Goal: Information Seeking & Learning: Learn about a topic

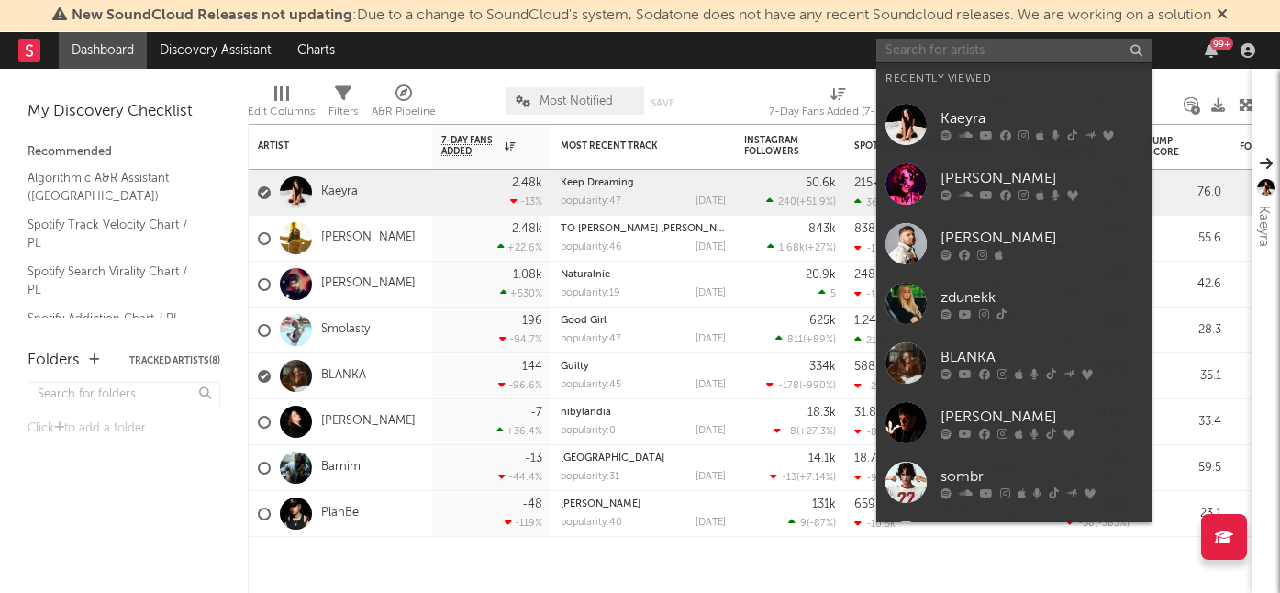
click at [939, 50] on input "text" at bounding box center [1013, 50] width 275 height 23
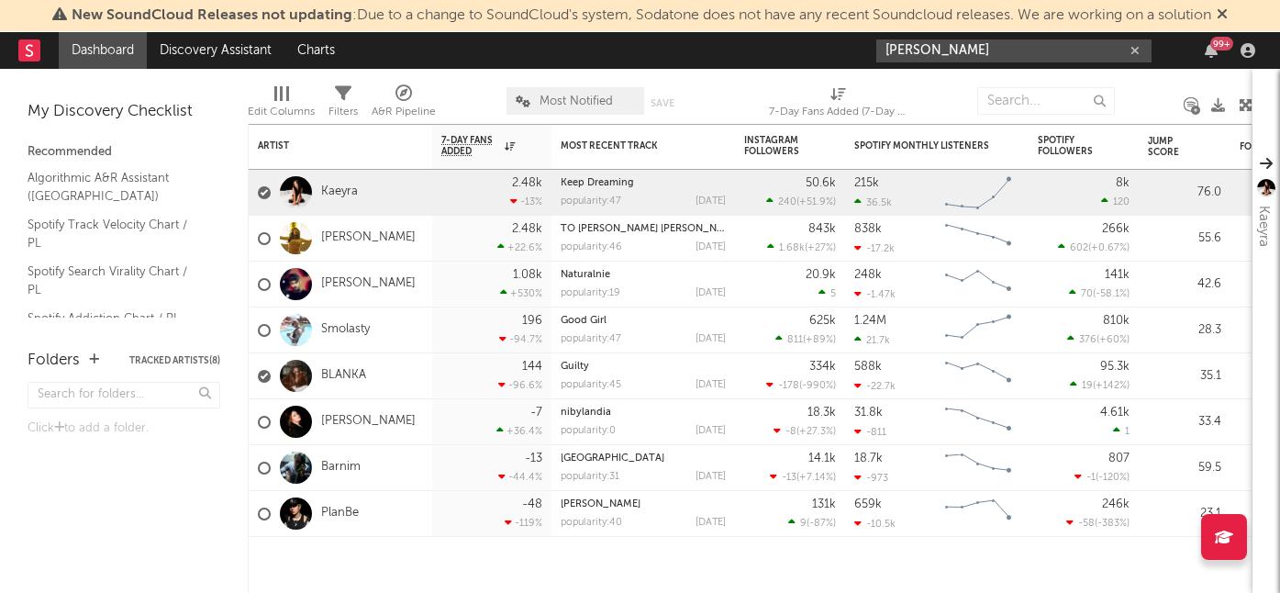
click at [987, 48] on input "[PERSON_NAME]" at bounding box center [1013, 50] width 275 height 23
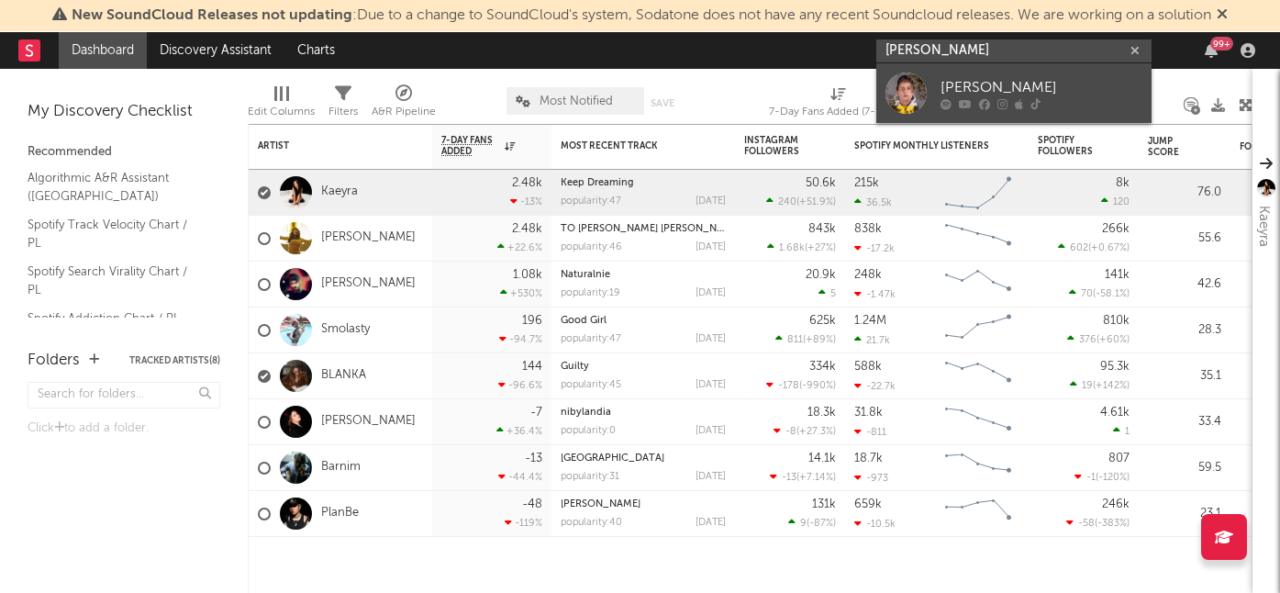
type input "[PERSON_NAME]"
click at [971, 93] on div "[PERSON_NAME]" at bounding box center [1042, 87] width 202 height 22
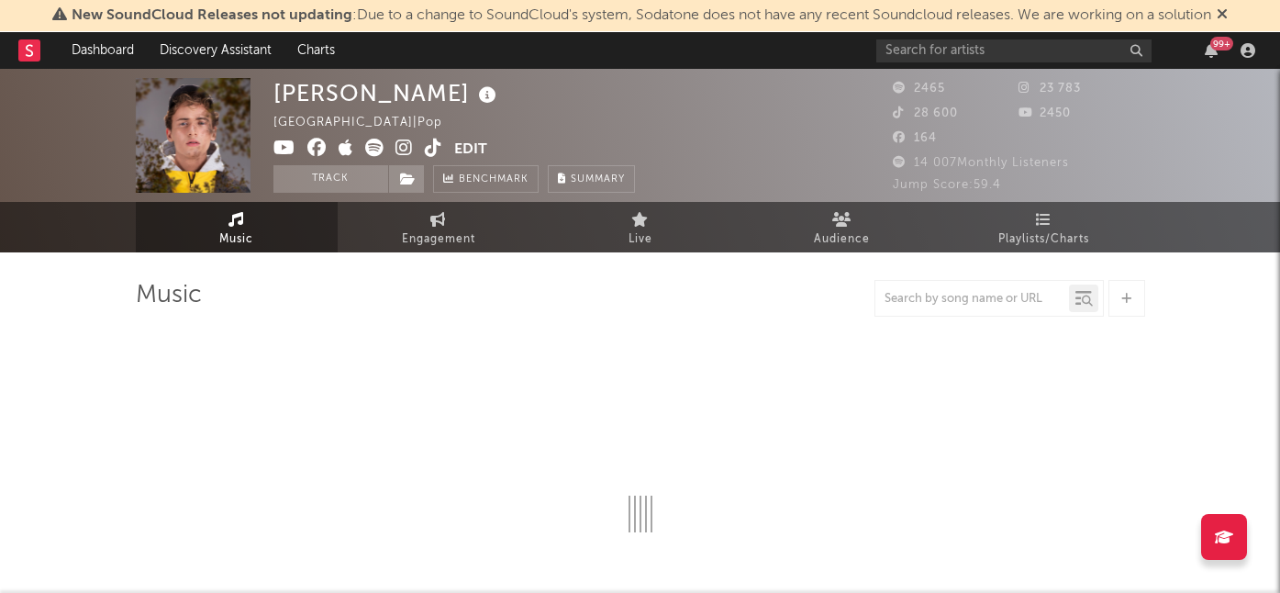
select select "6m"
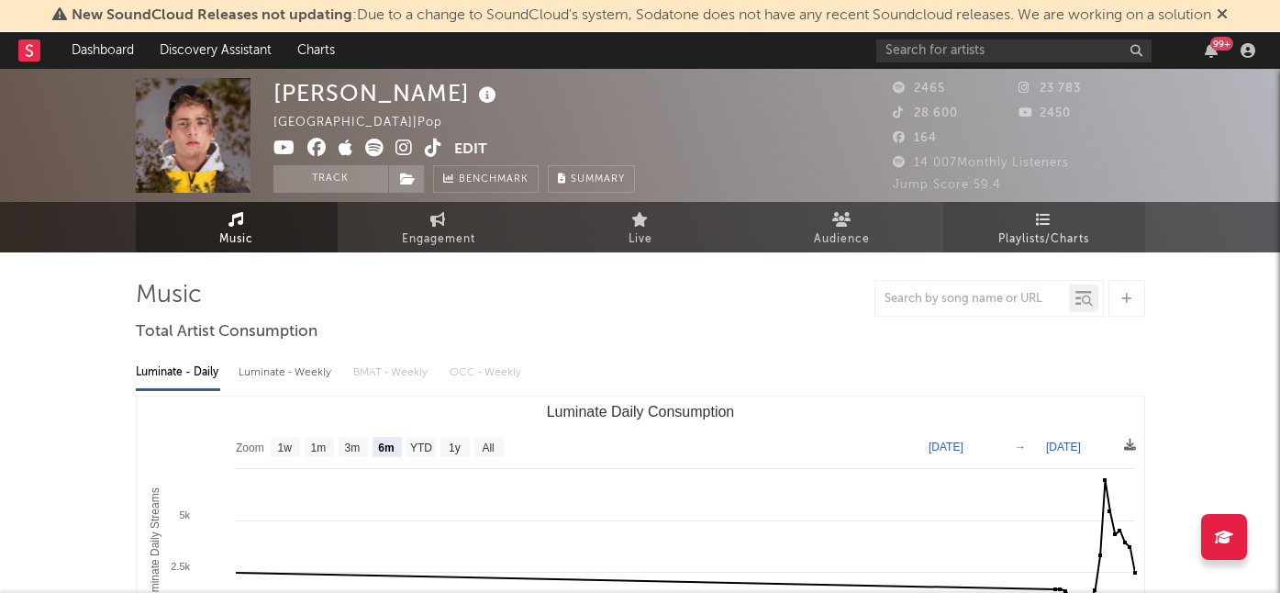
click at [999, 234] on span "Playlists/Charts" at bounding box center [1044, 240] width 91 height 22
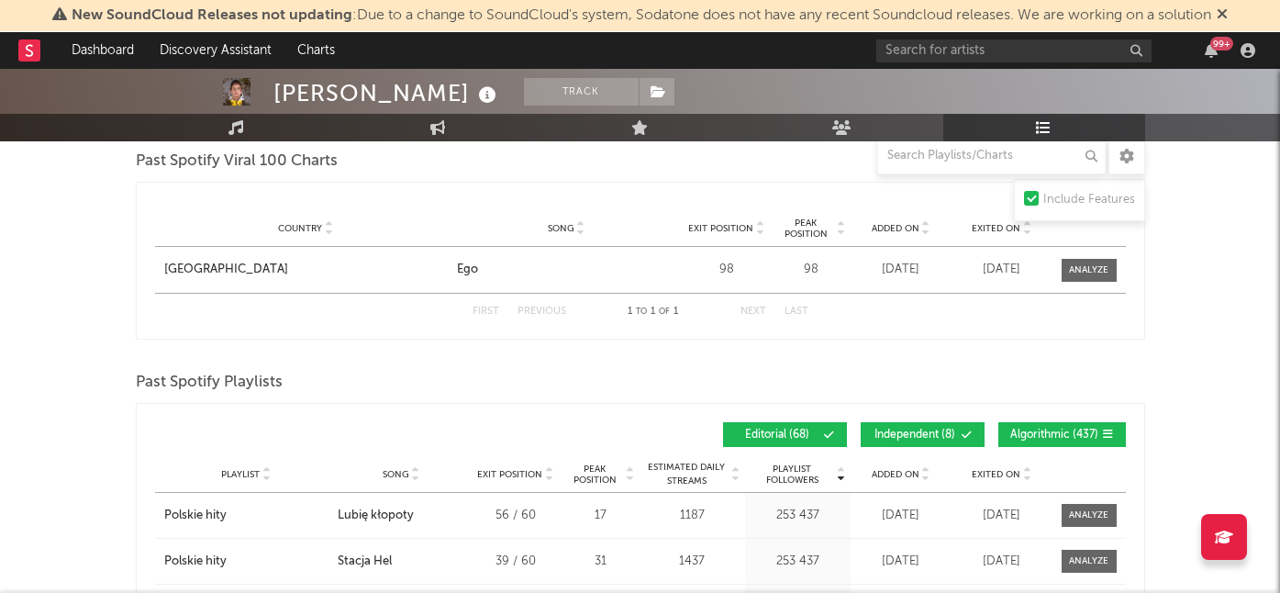
scroll to position [1527, 0]
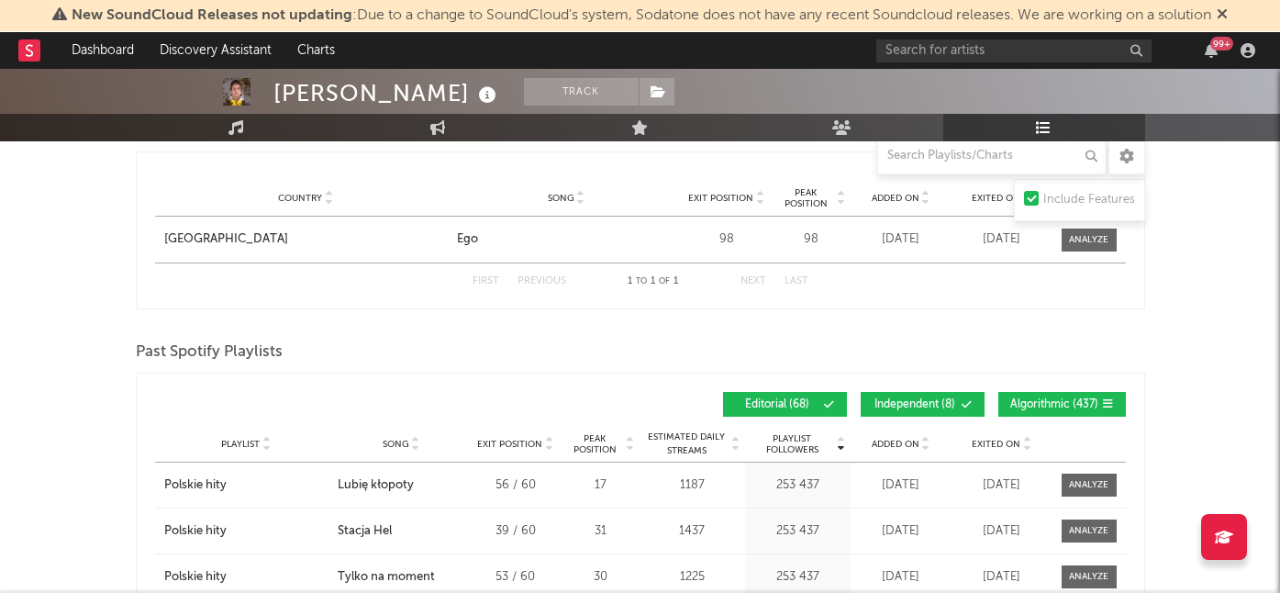
click at [871, 451] on div "Playlist City Song Exit Position Peak Position Estimated Daily Streams Playlist…" at bounding box center [640, 444] width 971 height 37
click at [887, 443] on span "Added On" at bounding box center [896, 444] width 48 height 11
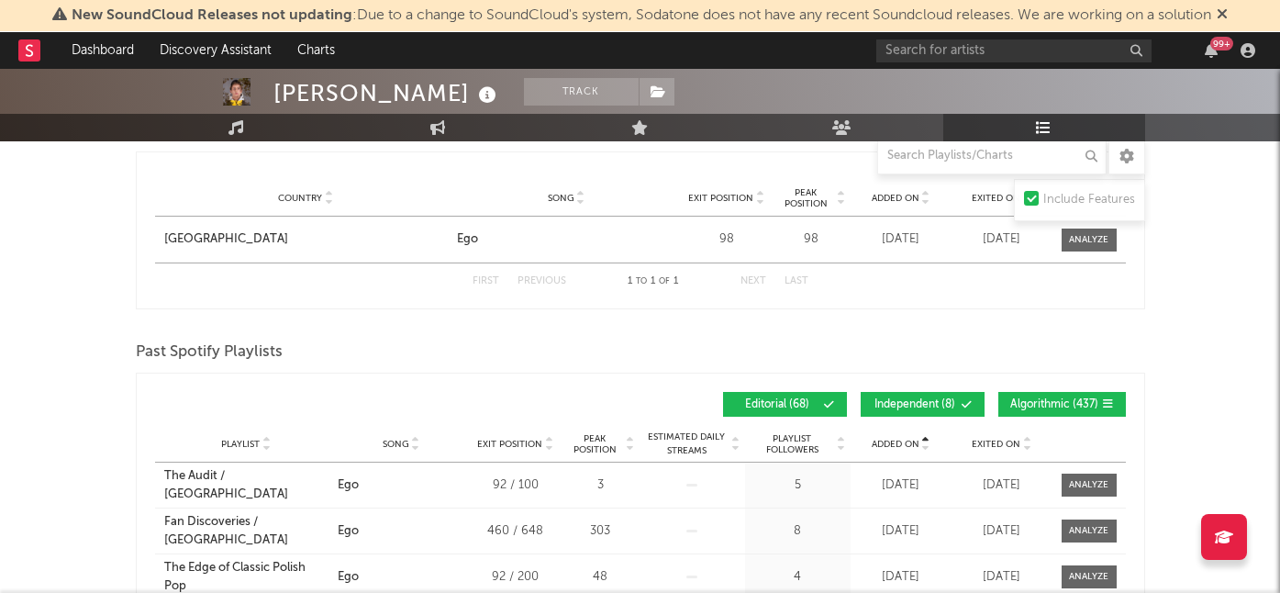
click at [887, 443] on span "Added On" at bounding box center [896, 444] width 48 height 11
